Goal: Transaction & Acquisition: Purchase product/service

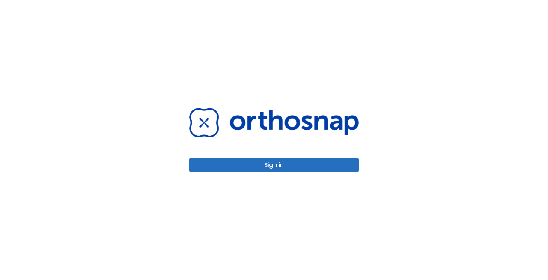
click at [255, 170] on button "Sign in" at bounding box center [273, 165] width 169 height 14
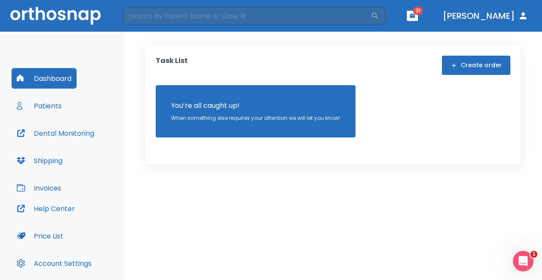
click at [54, 189] on button "Invoices" at bounding box center [39, 188] width 55 height 21
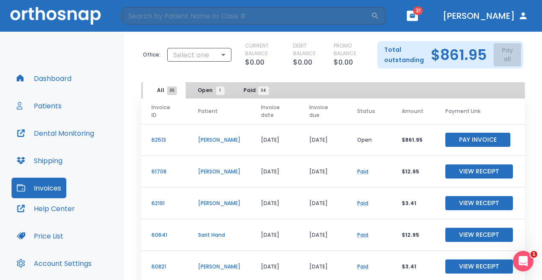
scroll to position [26, 0]
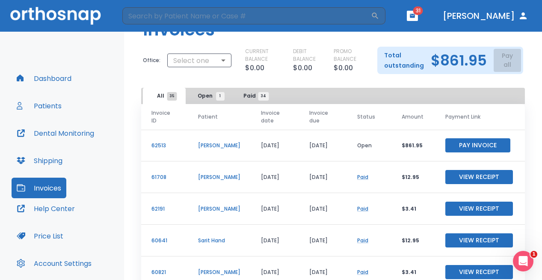
click at [470, 146] on button "Pay Invoice" at bounding box center [477, 145] width 65 height 14
